Goal: Information Seeking & Learning: Learn about a topic

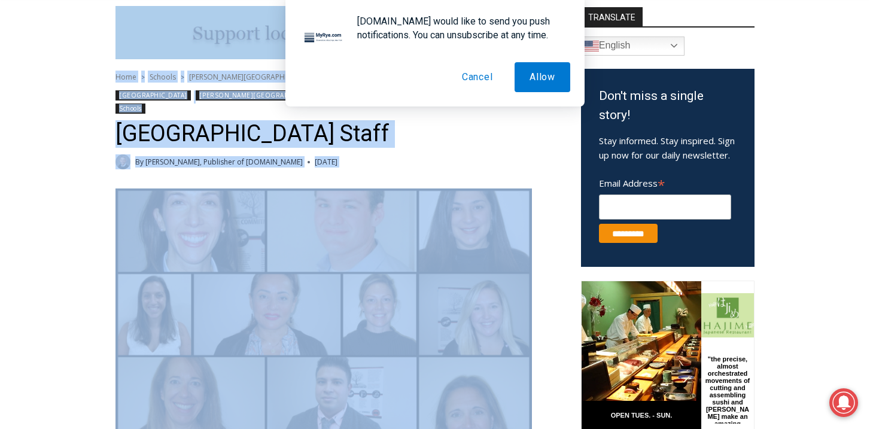
scroll to position [423, 0]
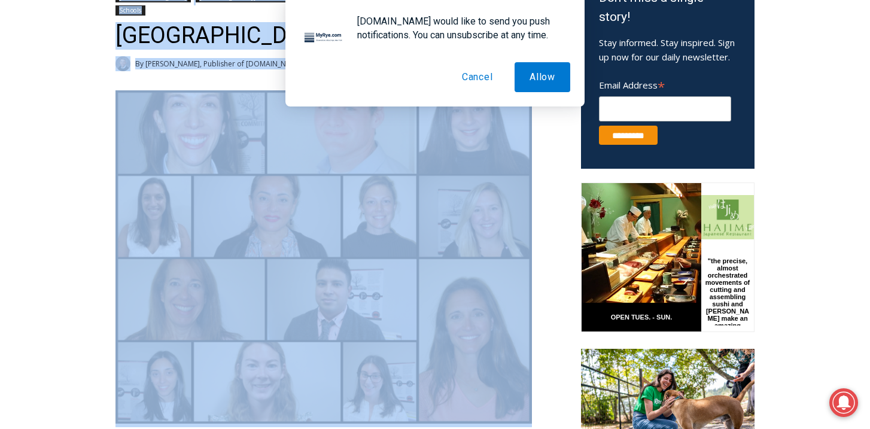
drag, startPoint x: 565, startPoint y: 309, endPoint x: 541, endPoint y: 263, distance: 51.9
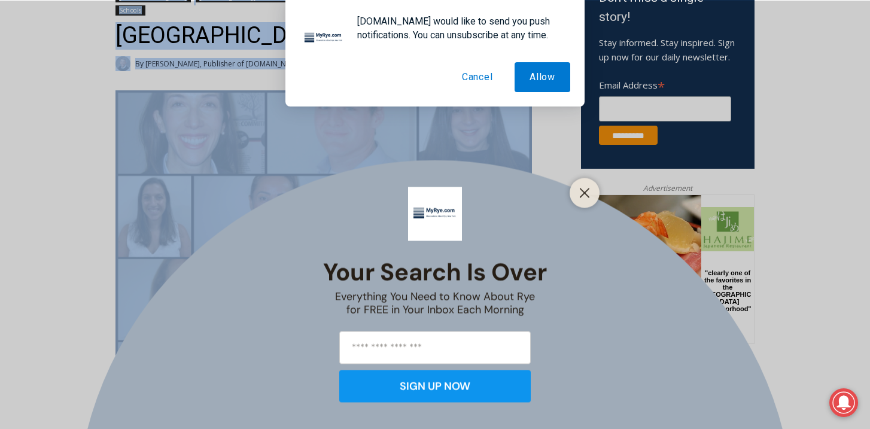
click at [477, 77] on button "Cancel" at bounding box center [477, 77] width 61 height 30
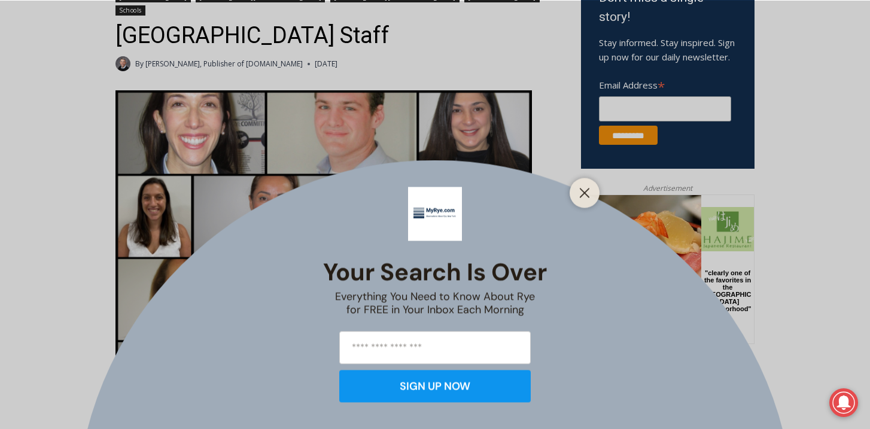
click at [583, 198] on button "Close" at bounding box center [584, 192] width 17 height 17
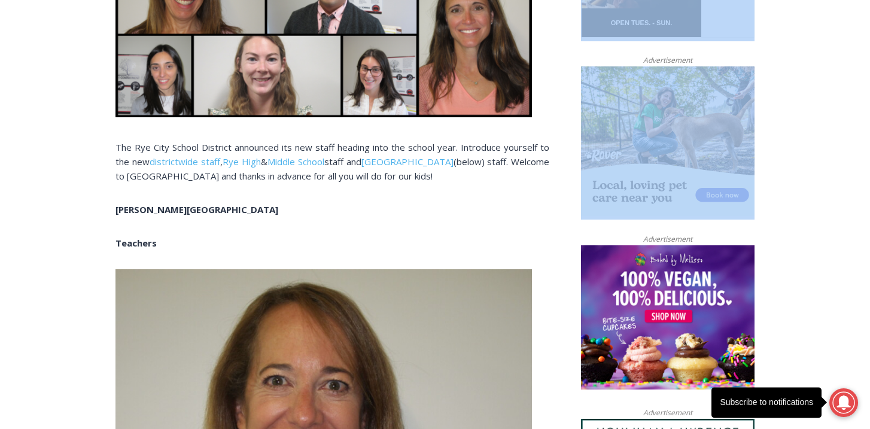
drag, startPoint x: 843, startPoint y: 191, endPoint x: 792, endPoint y: 472, distance: 285.8
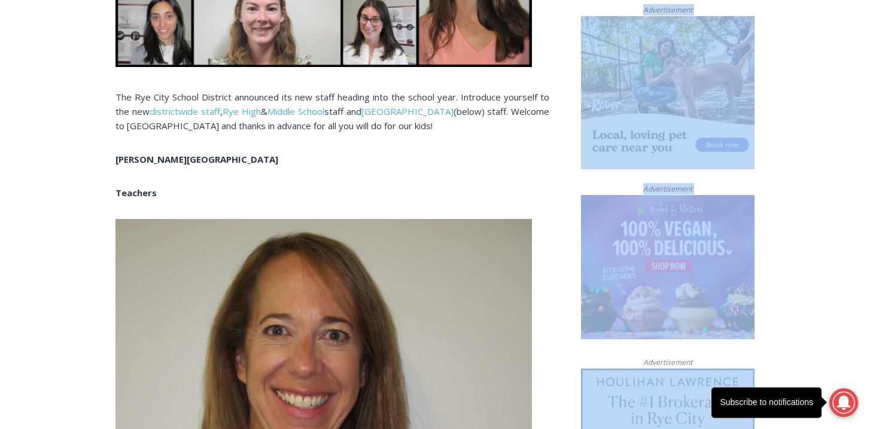
scroll to position [1197, 0]
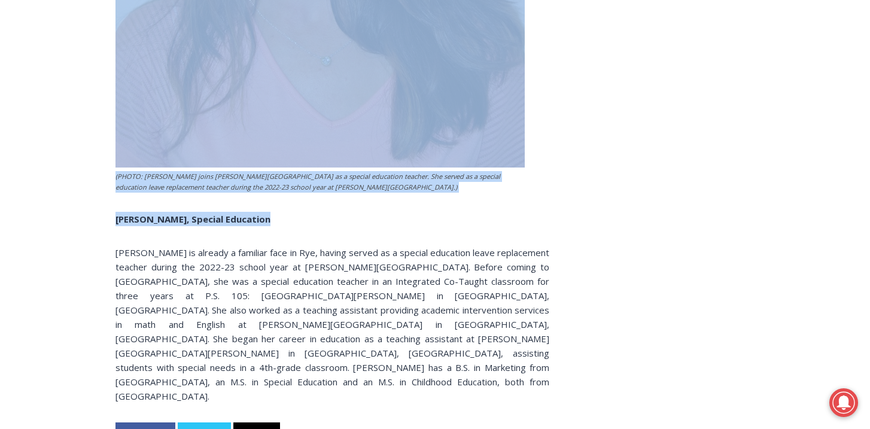
drag, startPoint x: 511, startPoint y: 169, endPoint x: 409, endPoint y: 163, distance: 102.5
click at [409, 212] on p "[PERSON_NAME], Special Education" at bounding box center [332, 219] width 434 height 14
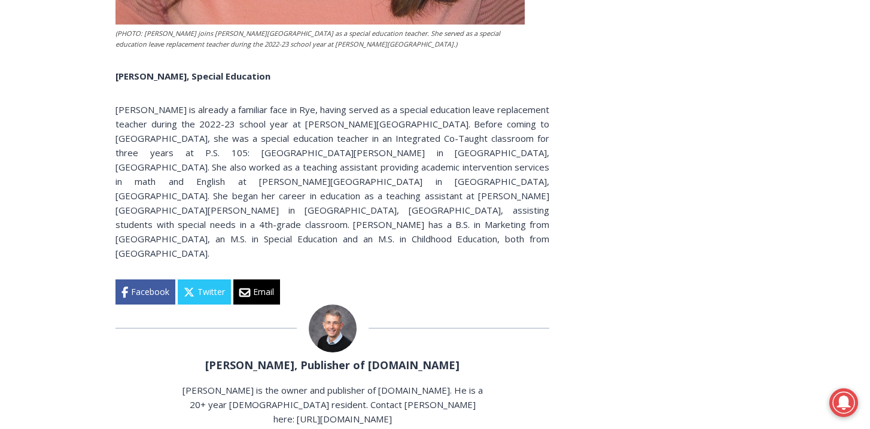
scroll to position [2708, 0]
